Goal: Task Accomplishment & Management: Manage account settings

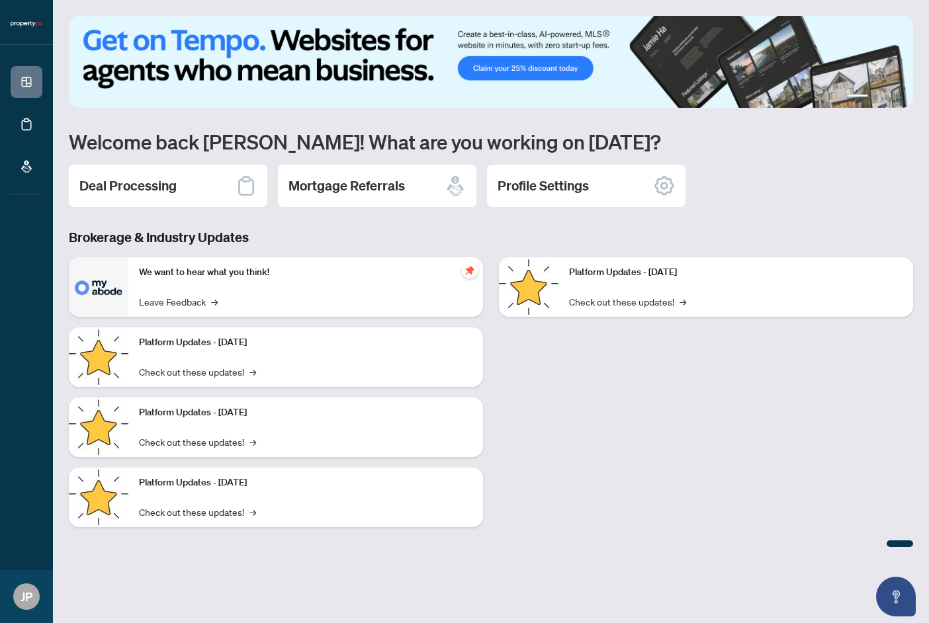
click at [196, 177] on div "Deal Processing" at bounding box center [168, 186] width 198 height 42
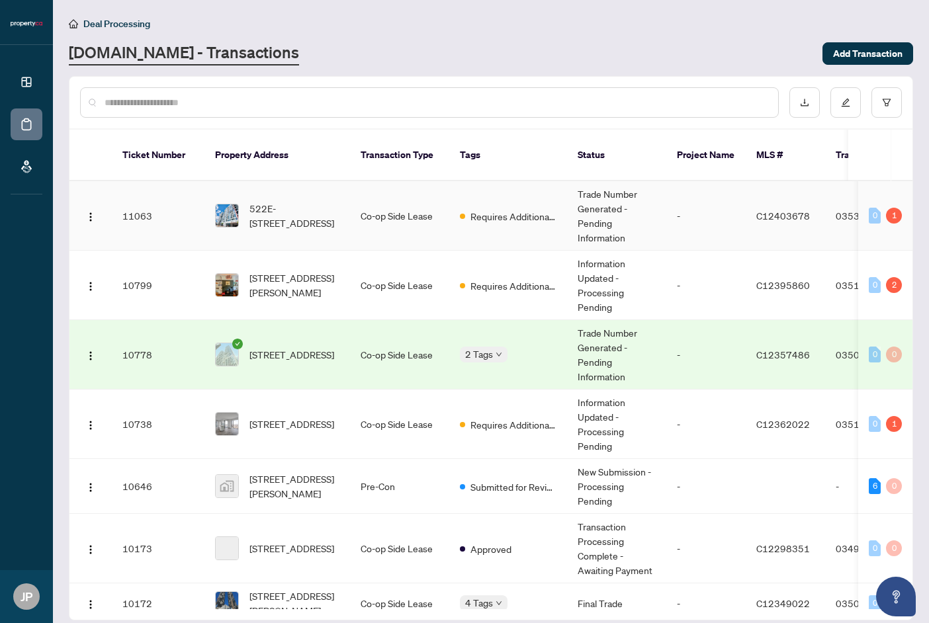
click at [760, 210] on span "C12403678" at bounding box center [783, 216] width 54 height 12
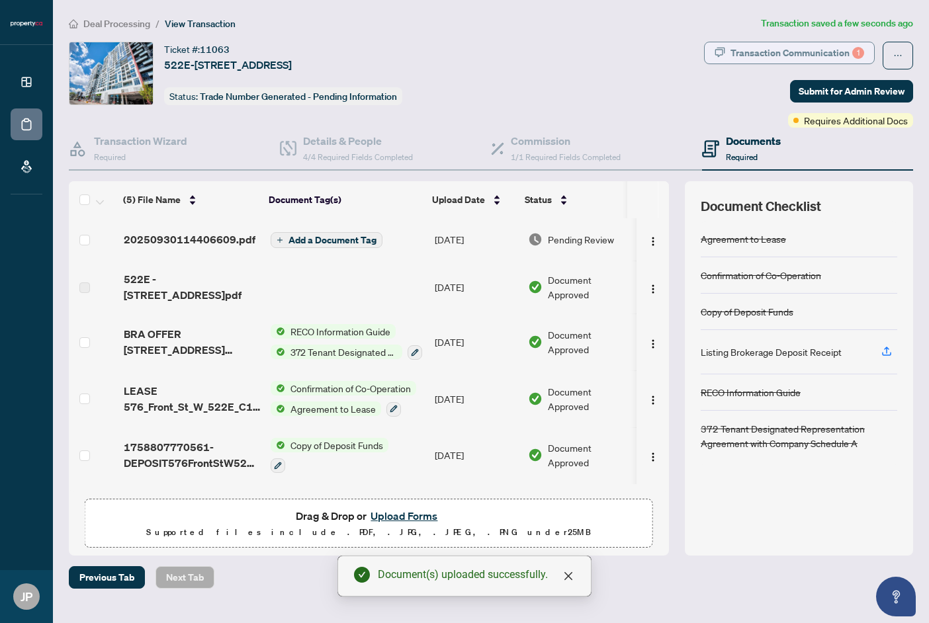
click at [812, 49] on div "Transaction Communication 1" at bounding box center [797, 52] width 134 height 21
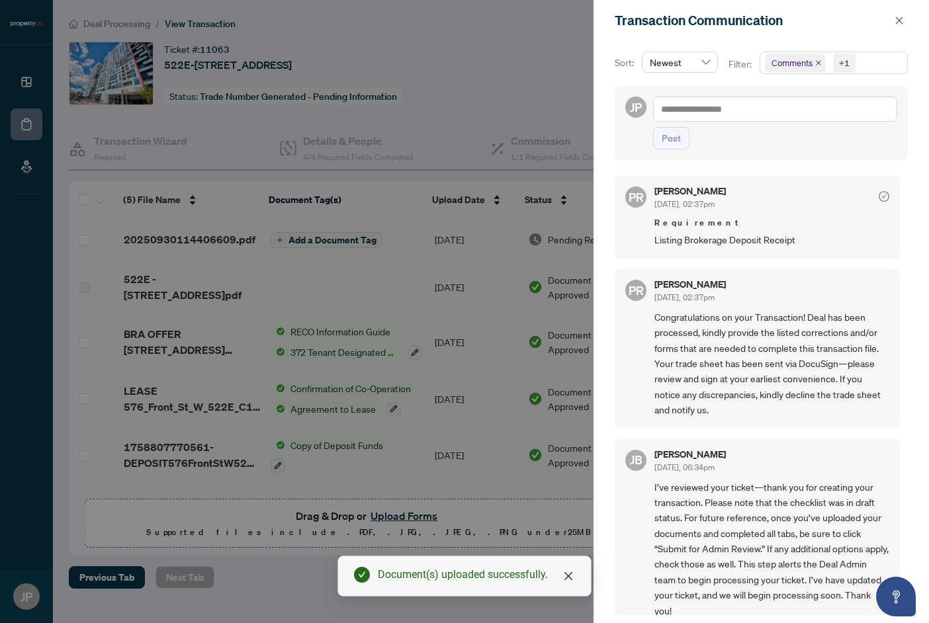
drag, startPoint x: 276, startPoint y: 40, endPoint x: 277, endPoint y: 61, distance: 20.5
click at [276, 40] on div at bounding box center [464, 311] width 929 height 623
click at [34, 118] on div at bounding box center [464, 311] width 929 height 623
click at [35, 128] on div at bounding box center [464, 311] width 929 height 623
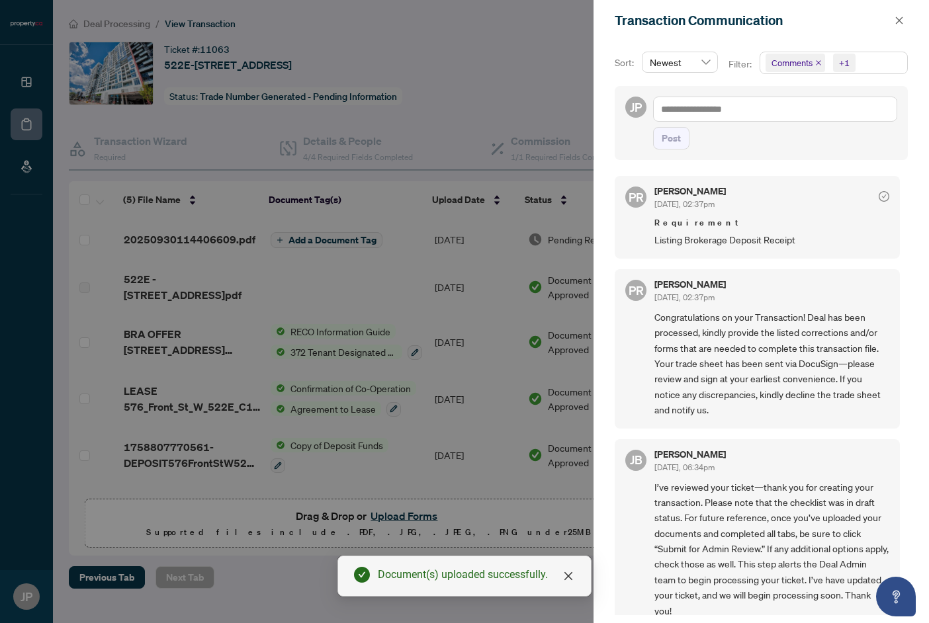
click at [28, 91] on div at bounding box center [464, 311] width 929 height 623
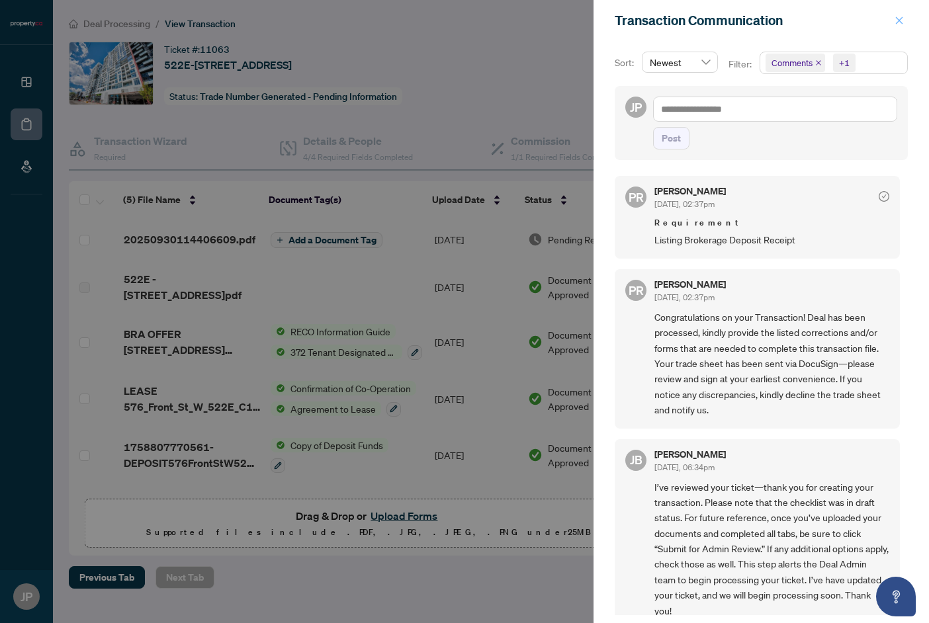
click at [905, 15] on button "button" at bounding box center [899, 21] width 17 height 16
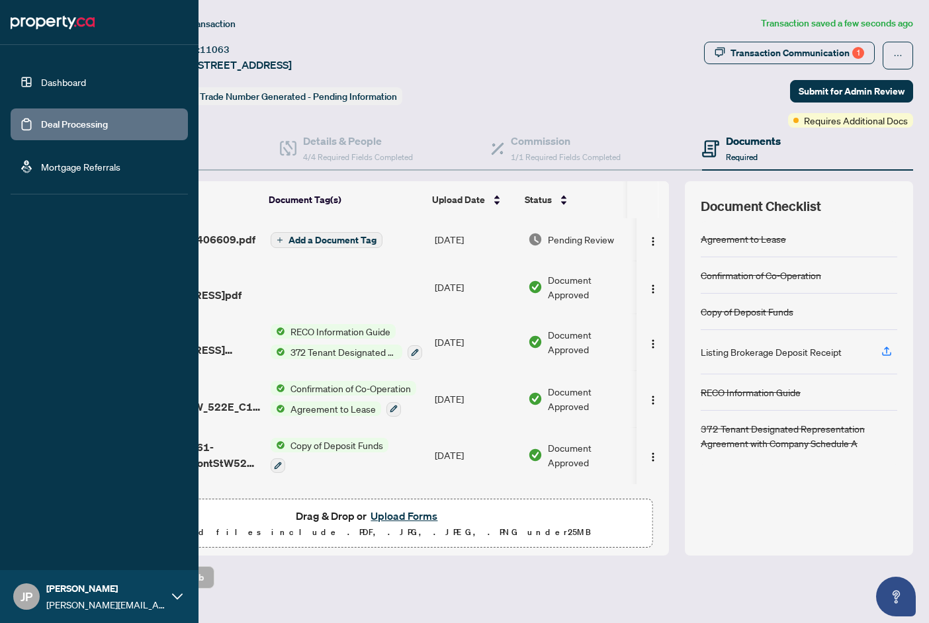
click at [41, 85] on link "Dashboard" at bounding box center [63, 82] width 45 height 12
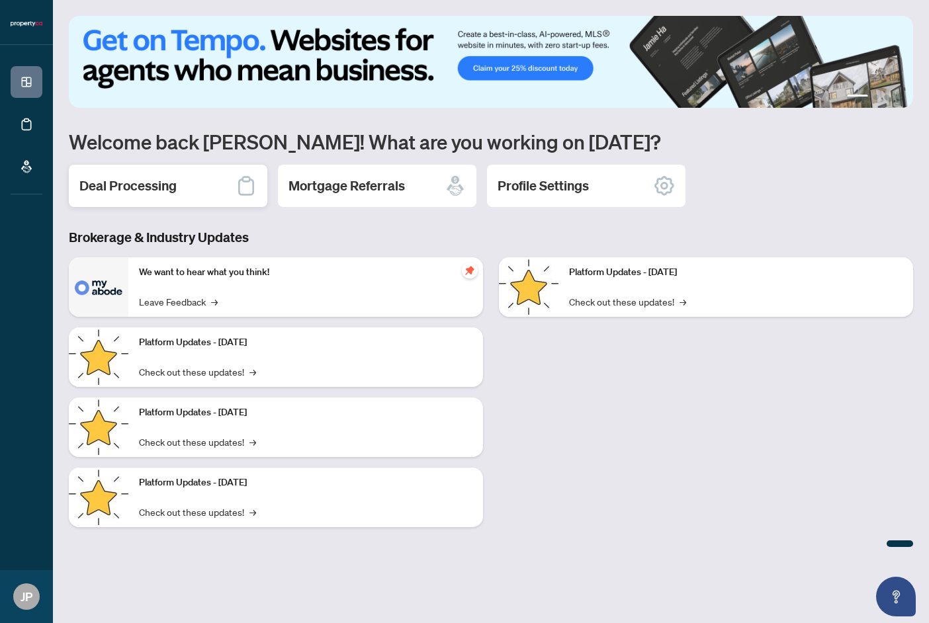
click at [185, 186] on div "Deal Processing" at bounding box center [168, 186] width 198 height 42
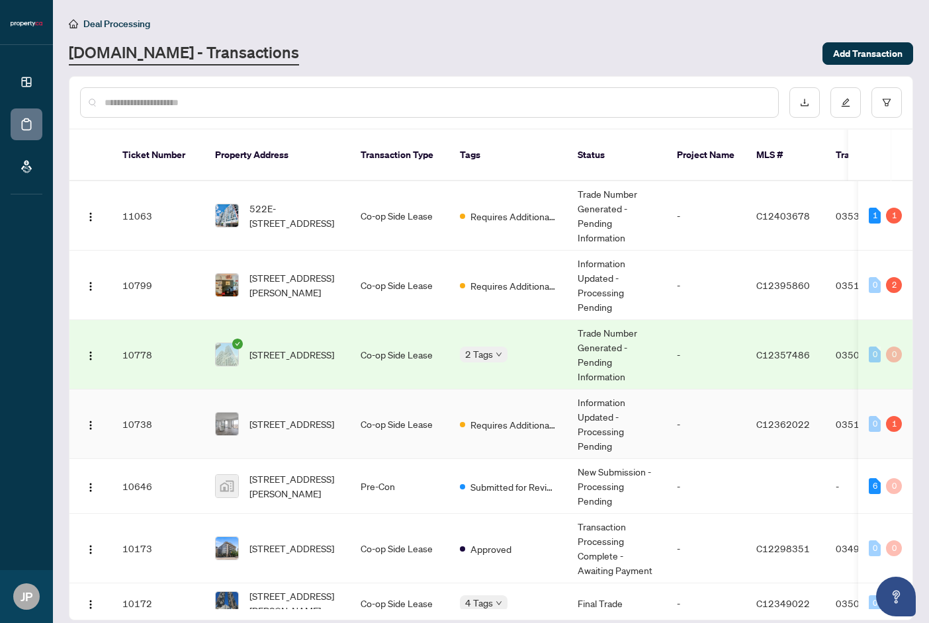
click at [716, 415] on td "-" at bounding box center [705, 424] width 79 height 69
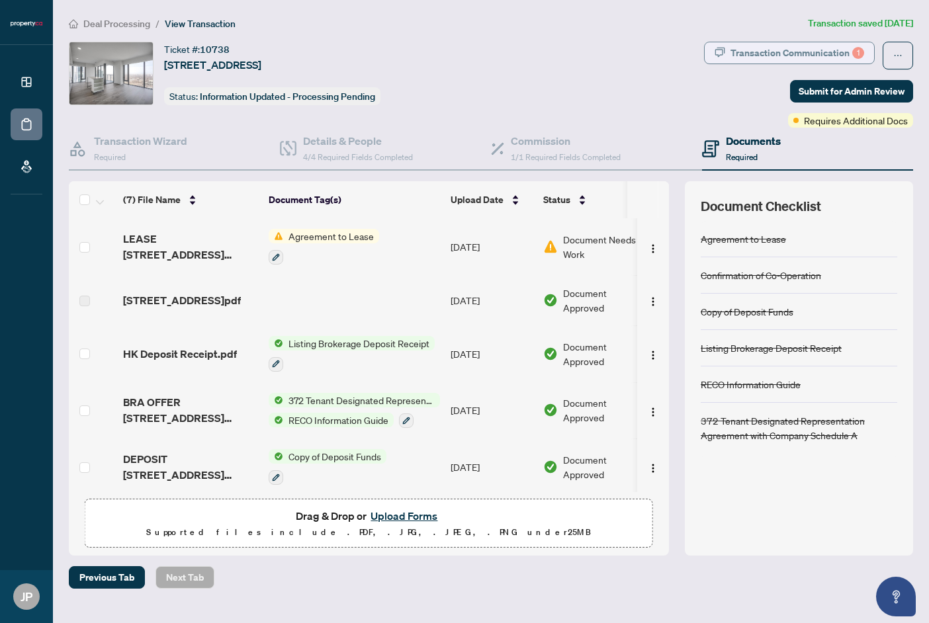
click at [830, 62] on div "Transaction Communication 1" at bounding box center [797, 52] width 134 height 21
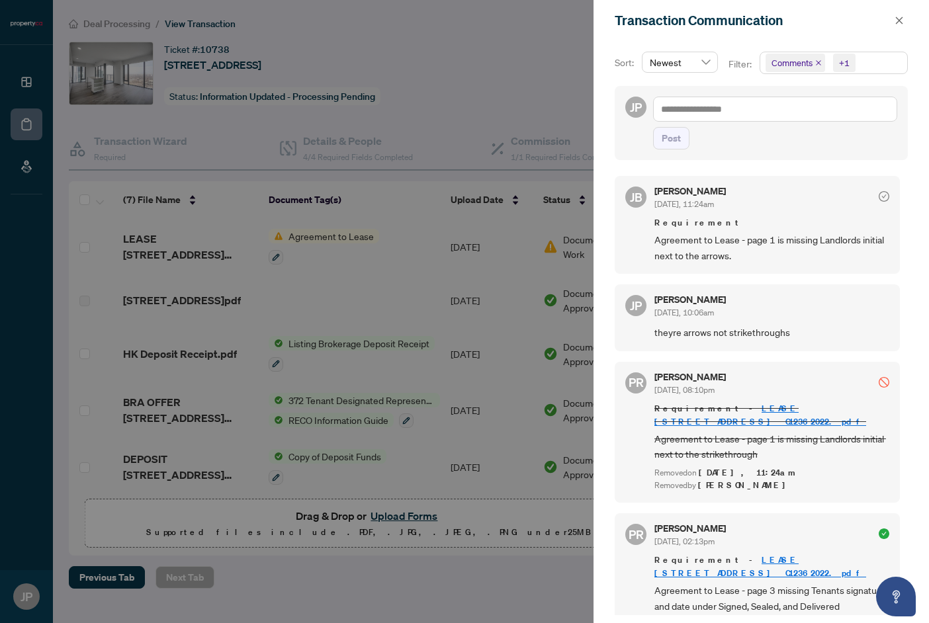
click at [401, 169] on div at bounding box center [464, 311] width 929 height 623
click at [191, 248] on div at bounding box center [464, 311] width 929 height 623
